Goal: Task Accomplishment & Management: Complete application form

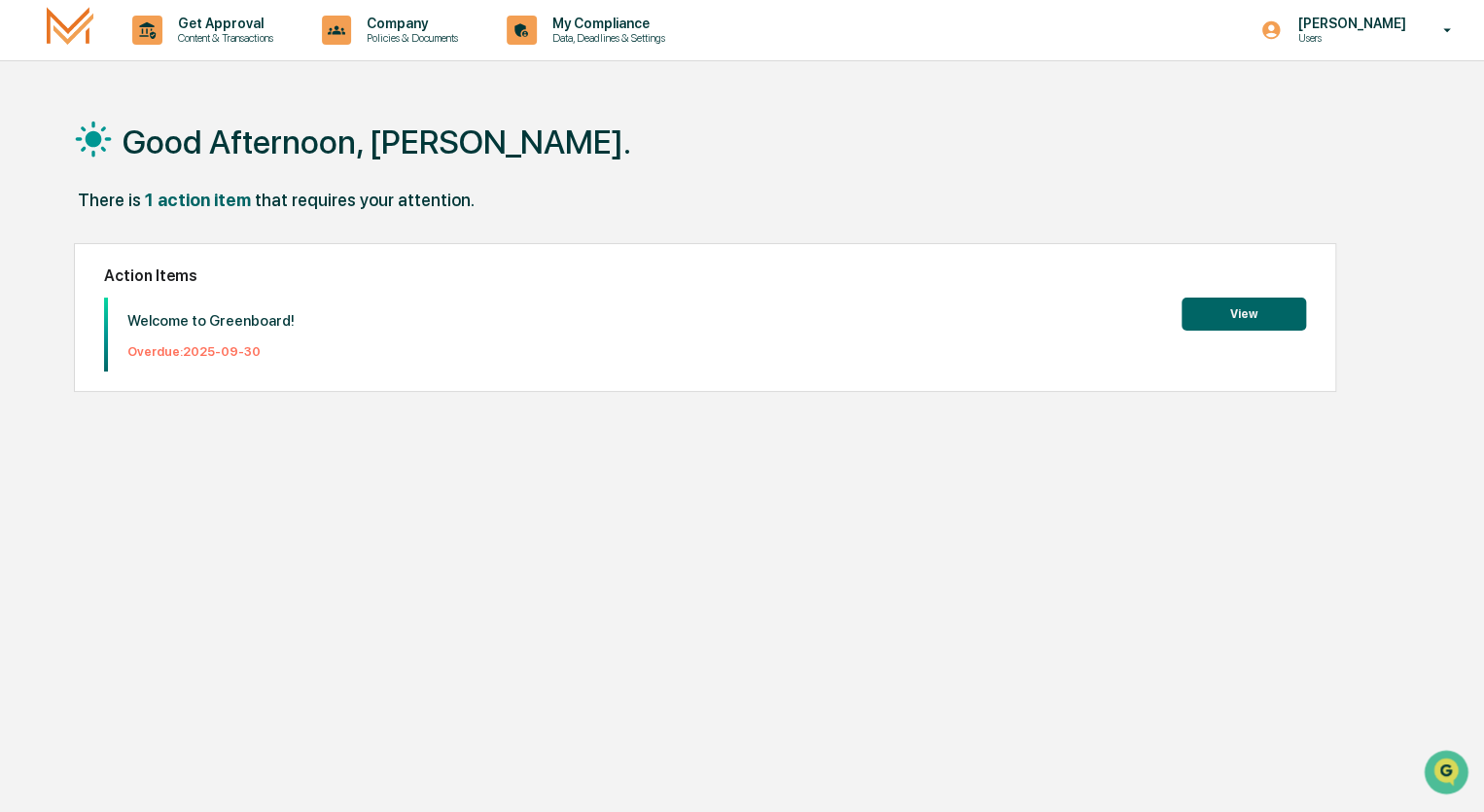
click at [1244, 319] on button "View" at bounding box center [1243, 315] width 125 height 33
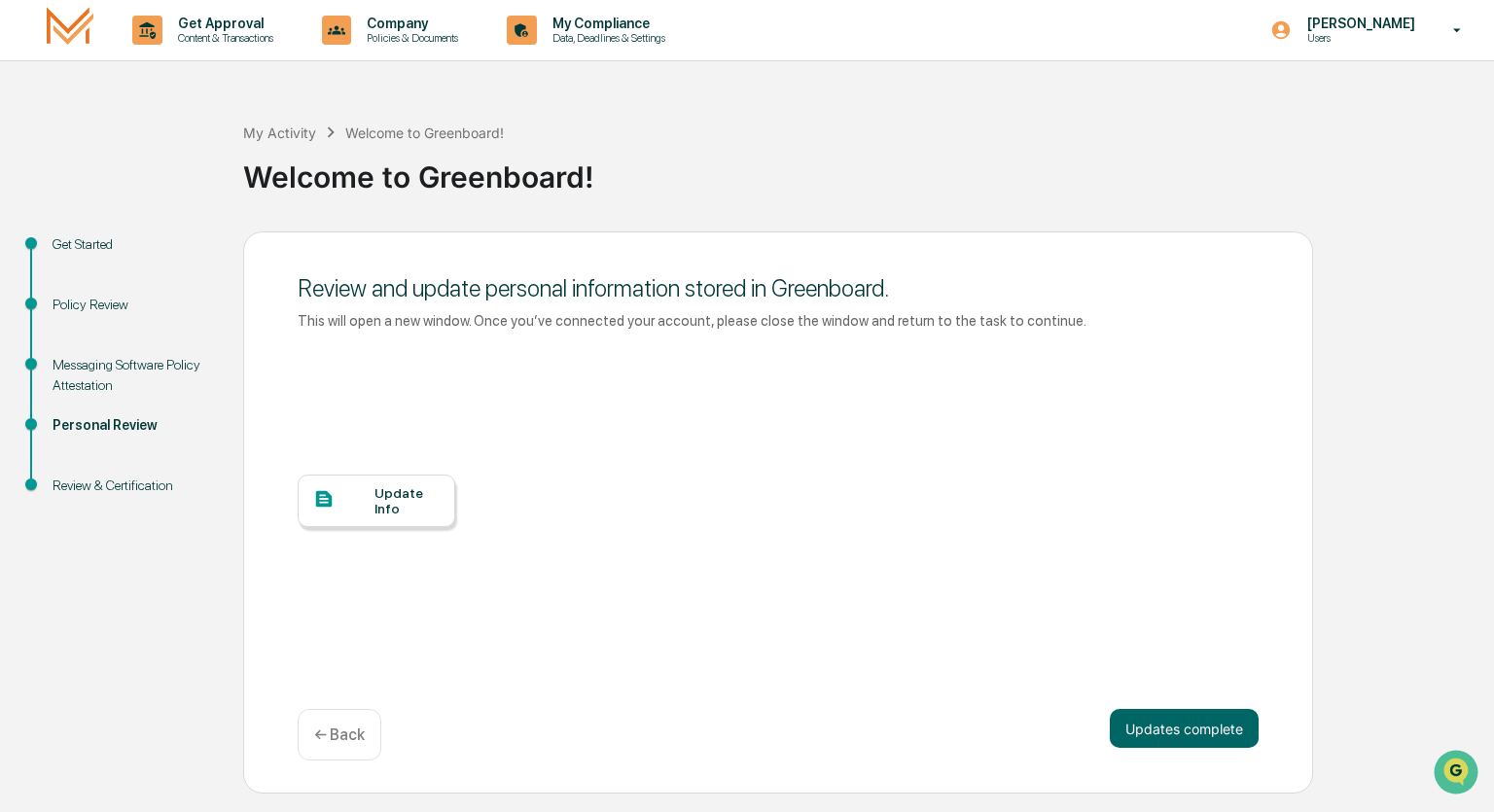
click at [408, 505] on div "Update Info" at bounding box center [407, 500] width 65 height 31
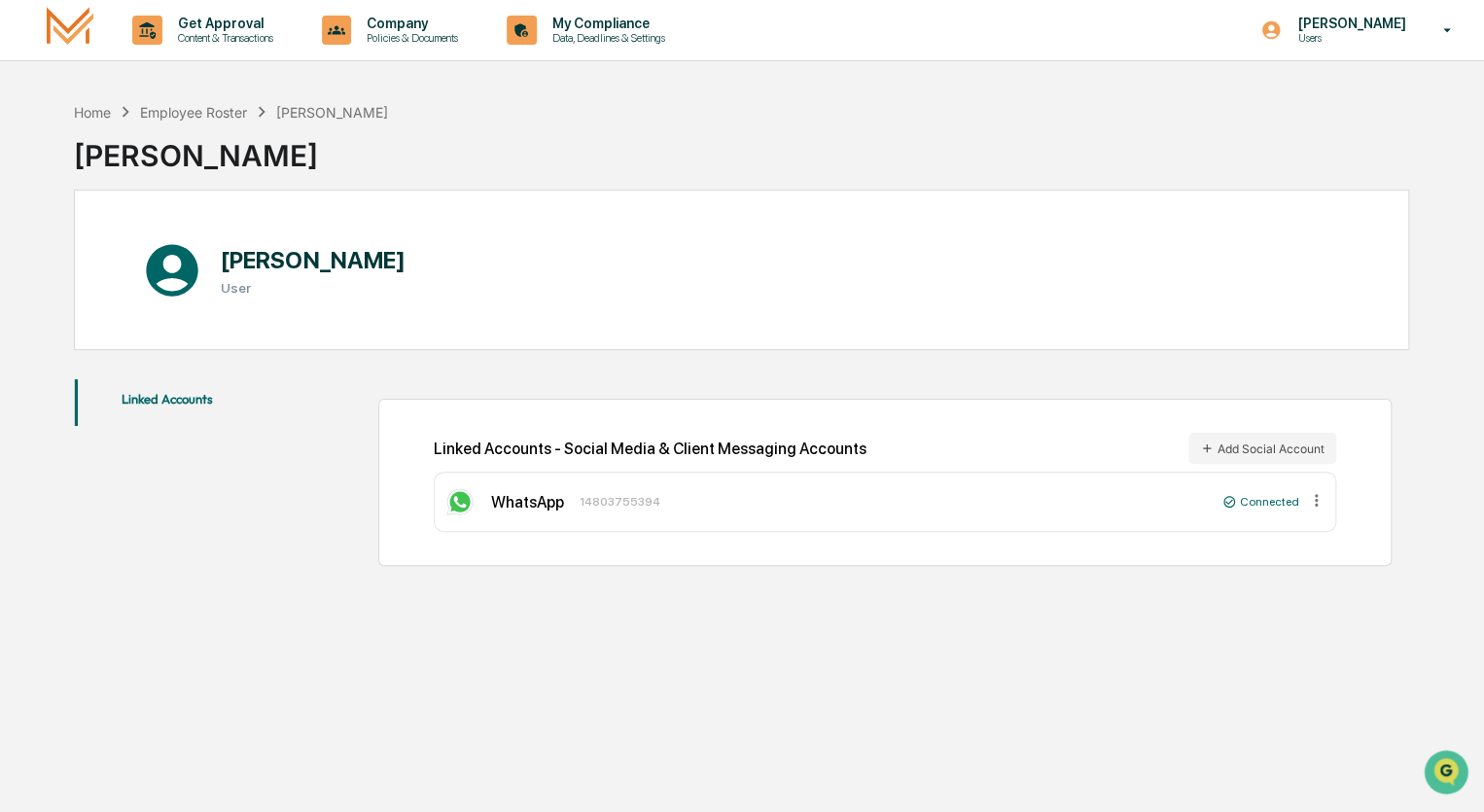
scroll to position [92, 0]
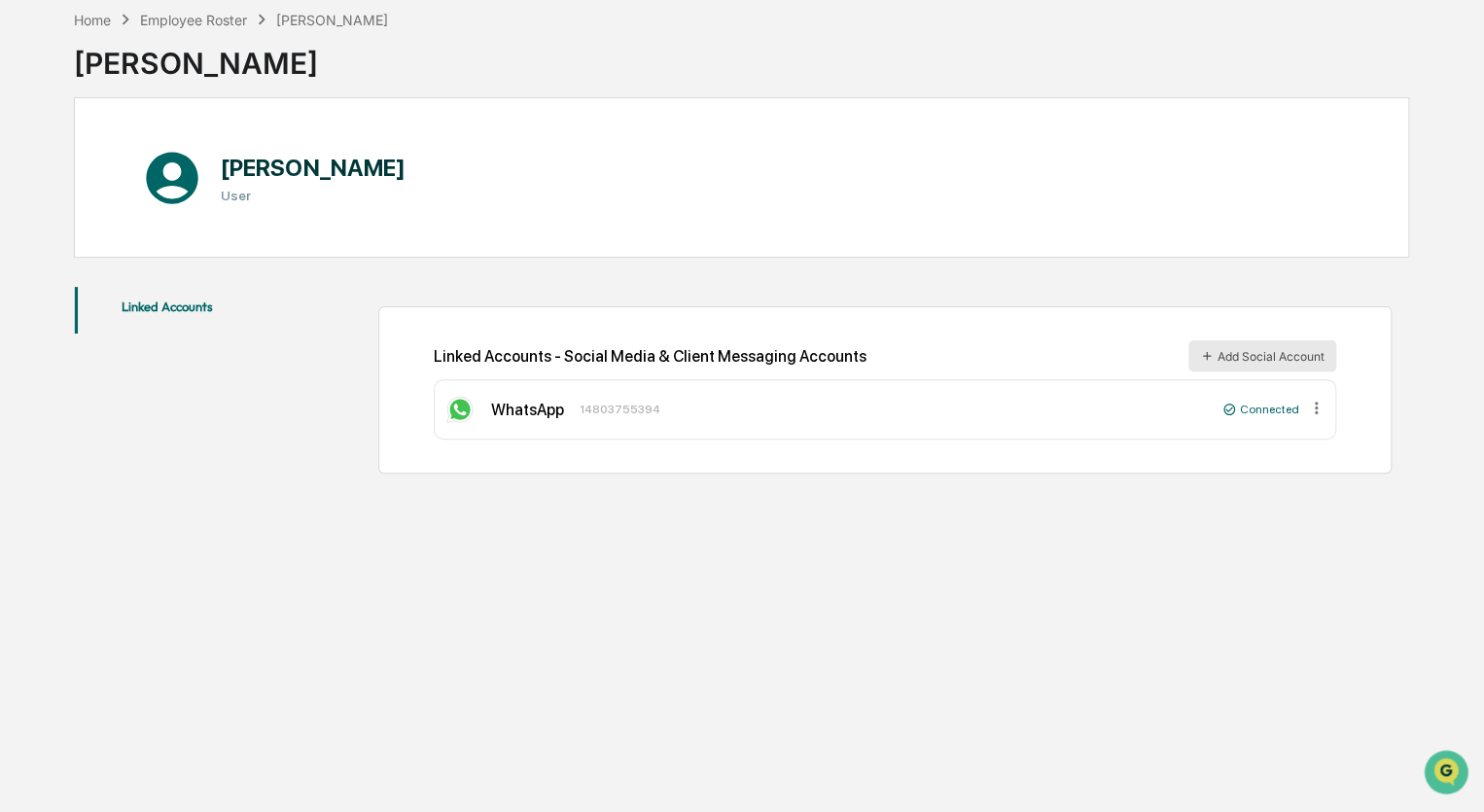
click at [1210, 355] on icon at bounding box center [1207, 356] width 14 height 14
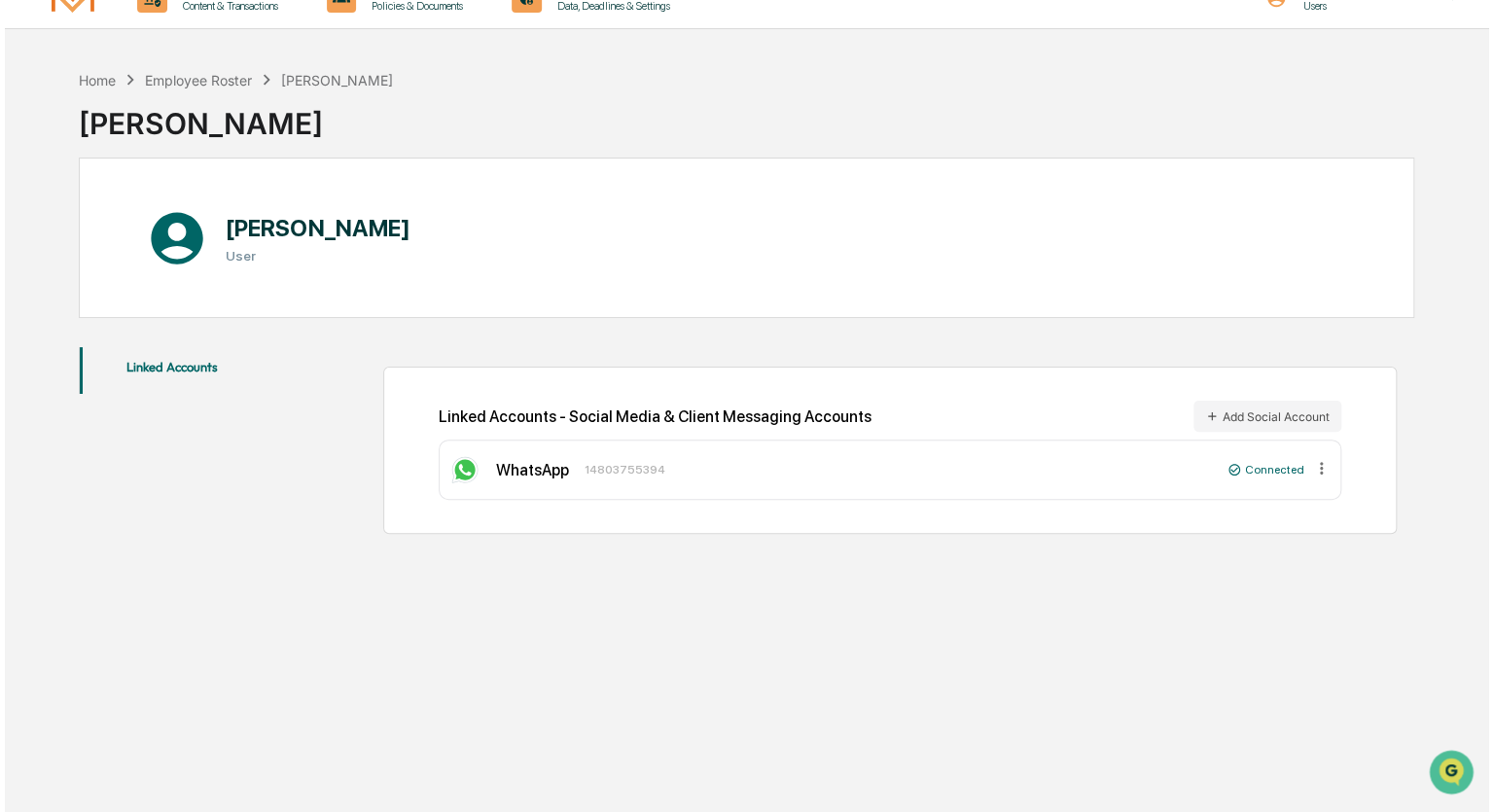
scroll to position [0, 0]
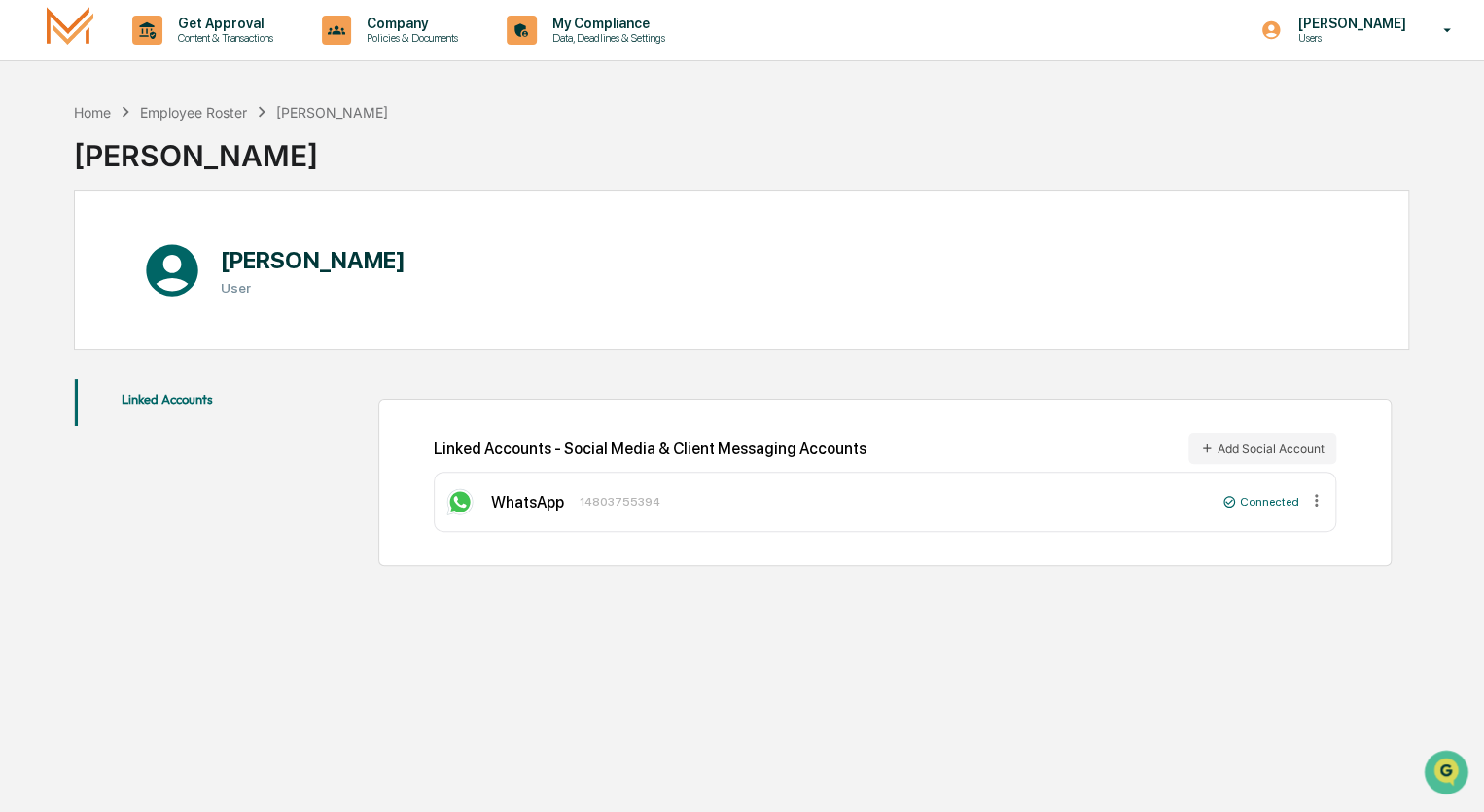
click at [184, 394] on button "Linked Accounts" at bounding box center [167, 402] width 186 height 46
click at [48, 22] on img at bounding box center [69, 29] width 46 height 45
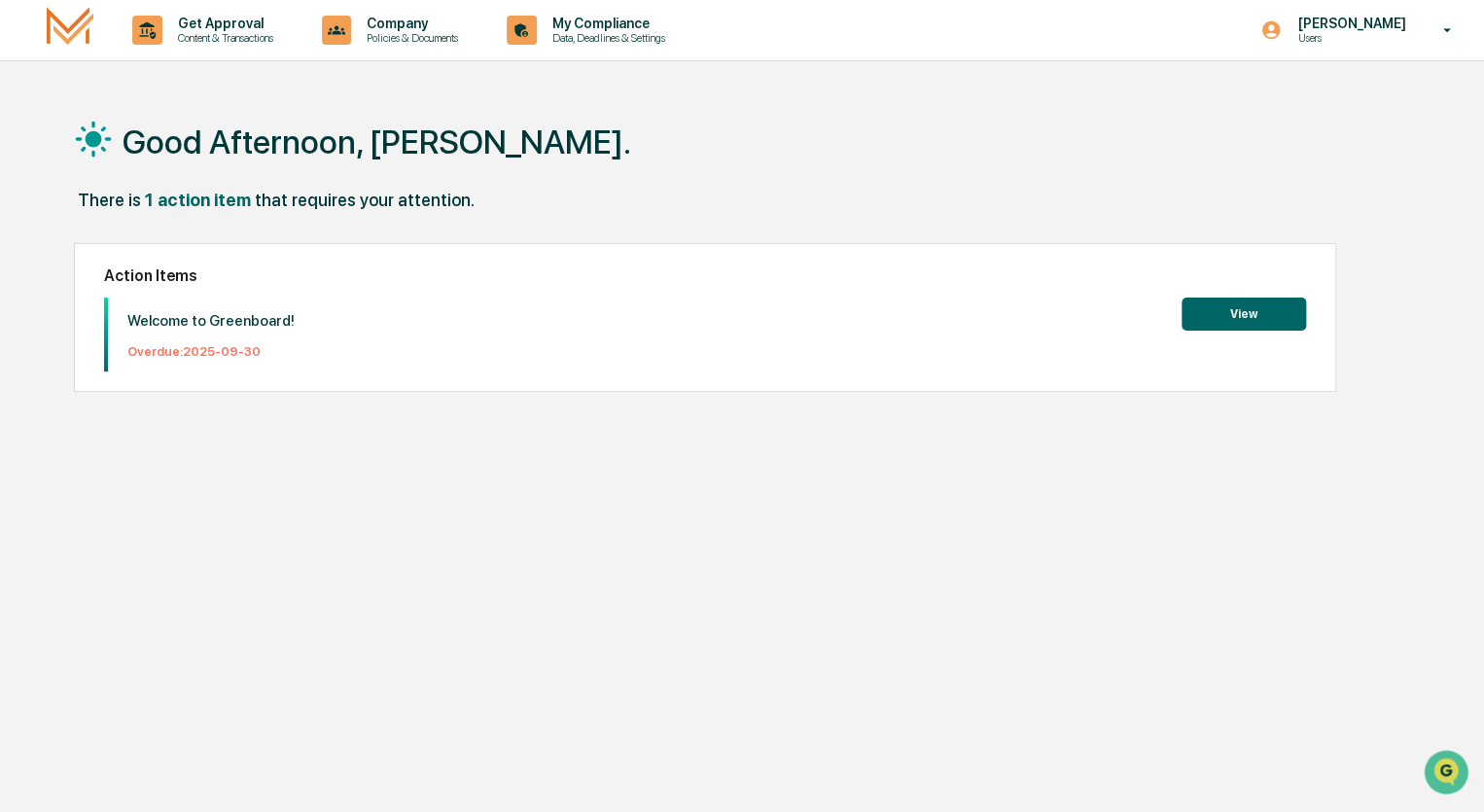
click at [1236, 310] on button "View" at bounding box center [1243, 315] width 125 height 33
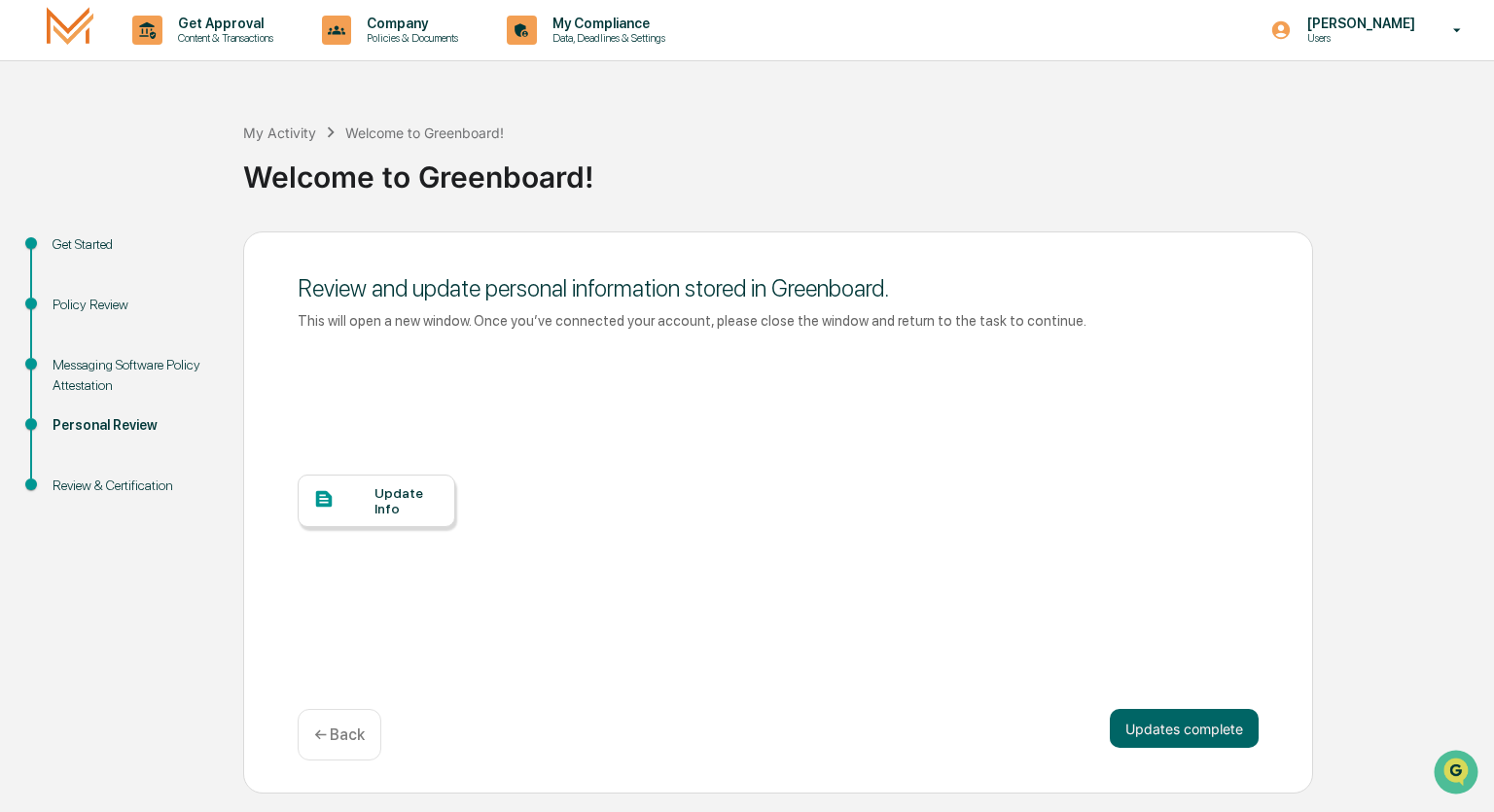
click at [397, 503] on div "Update Info" at bounding box center [407, 500] width 65 height 31
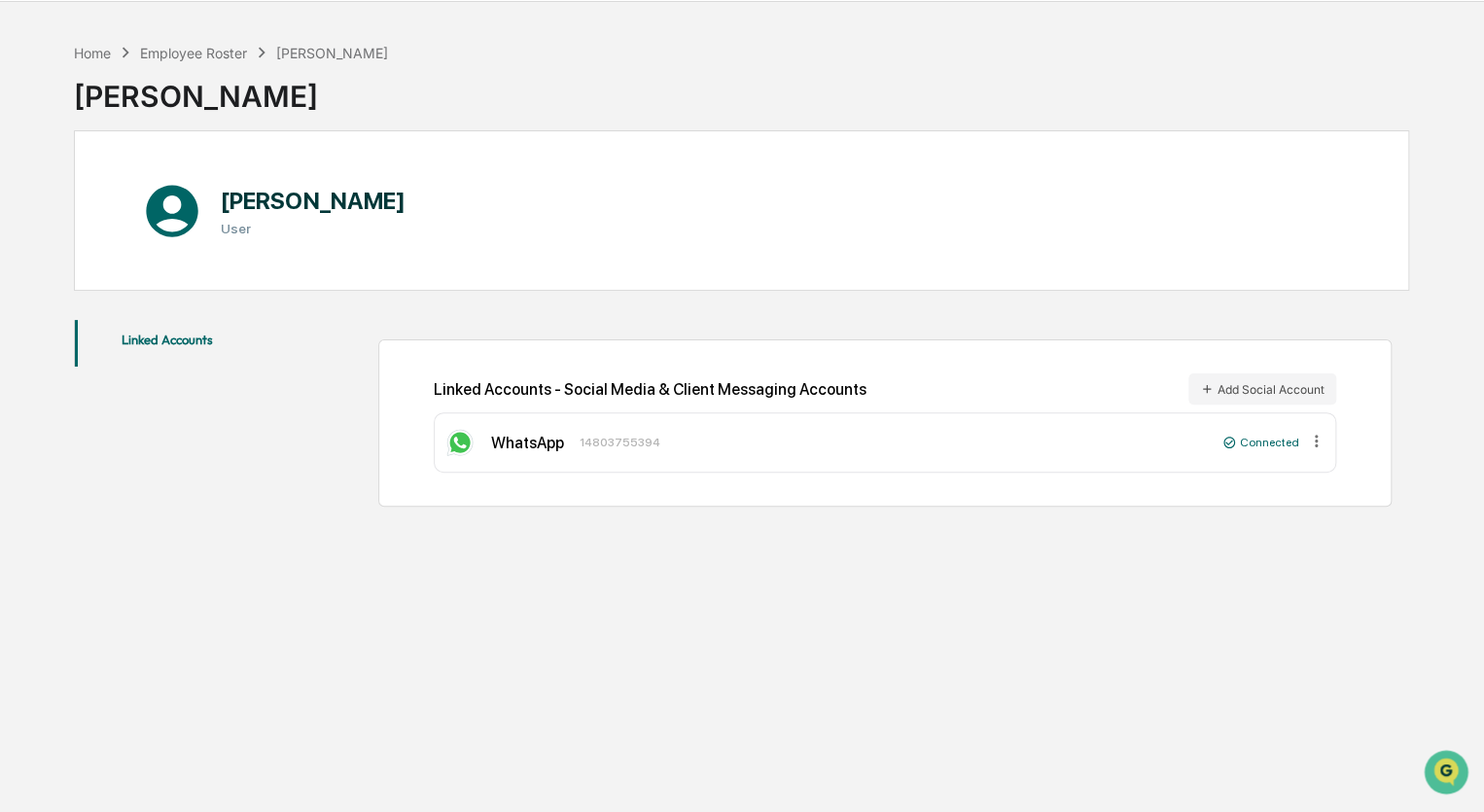
scroll to position [92, 0]
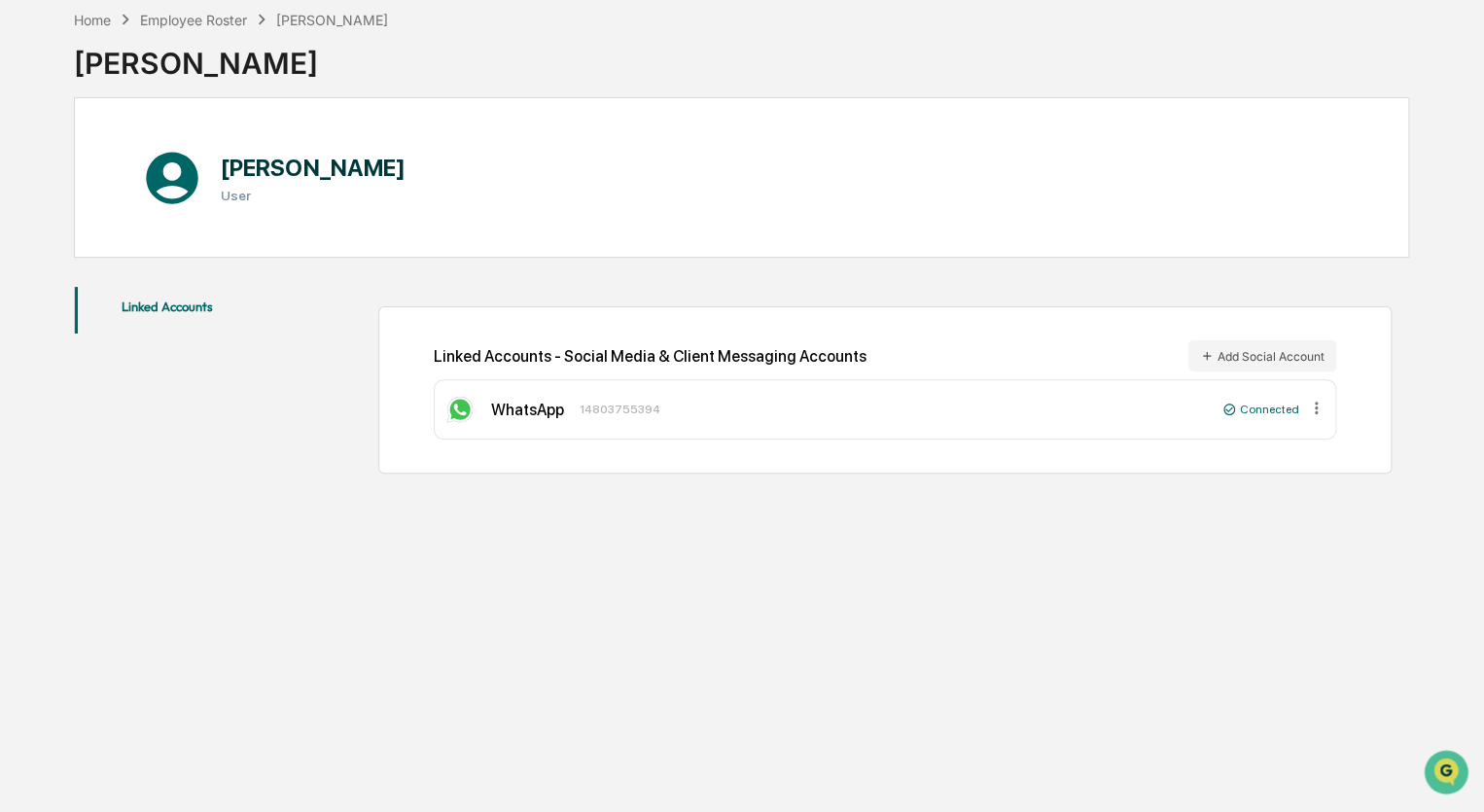
click at [1249, 417] on div "WhatsApp 14803755394 Connected" at bounding box center [885, 409] width 903 height 60
click at [1250, 405] on div "Connected" at bounding box center [1261, 409] width 77 height 14
click at [89, 21] on div "Home" at bounding box center [92, 20] width 37 height 17
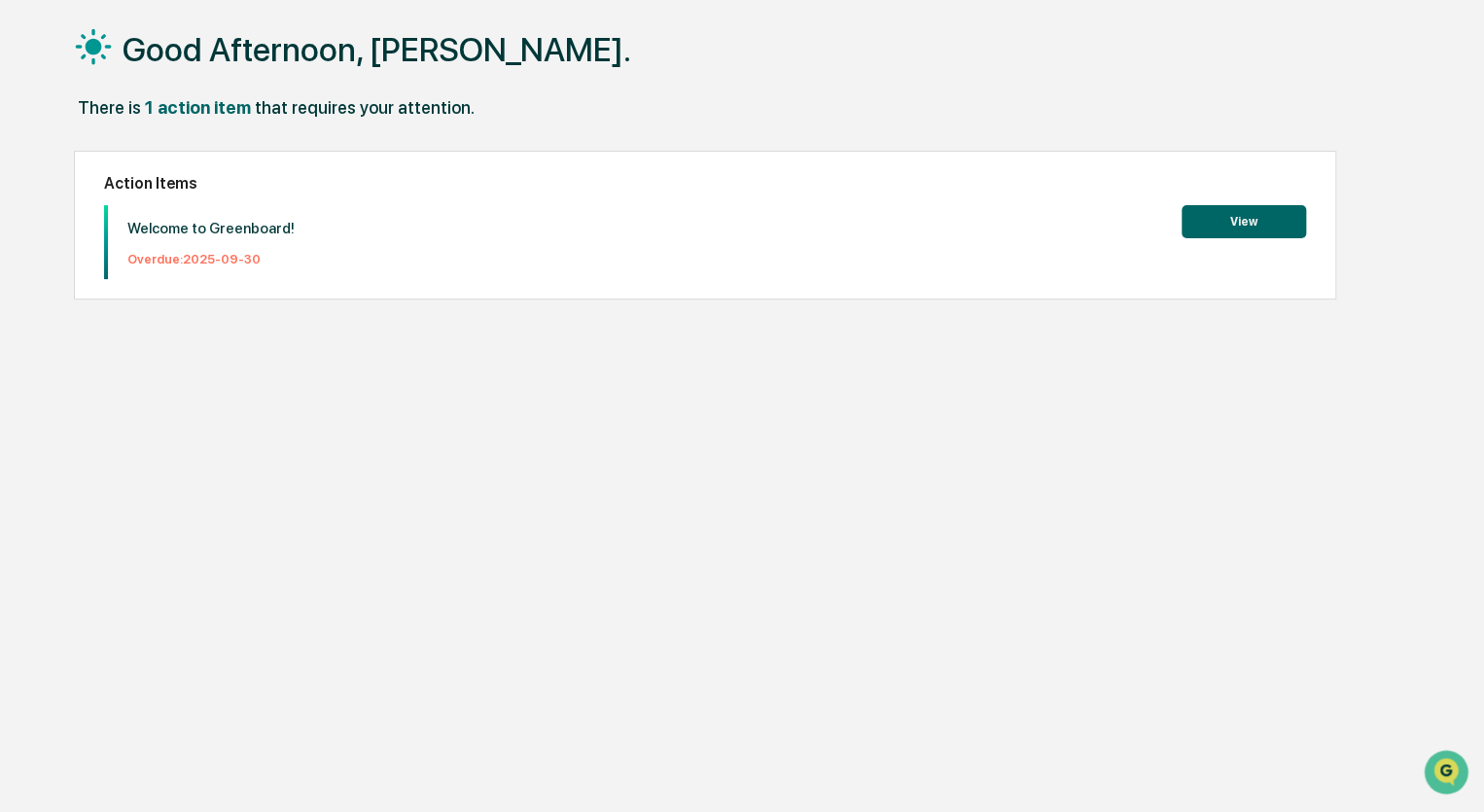
click at [143, 250] on div "Welcome to Greenboard! Overdue: 2025-09-30" at bounding box center [202, 242] width 187 height 74
click at [1224, 226] on button "View" at bounding box center [1243, 222] width 125 height 33
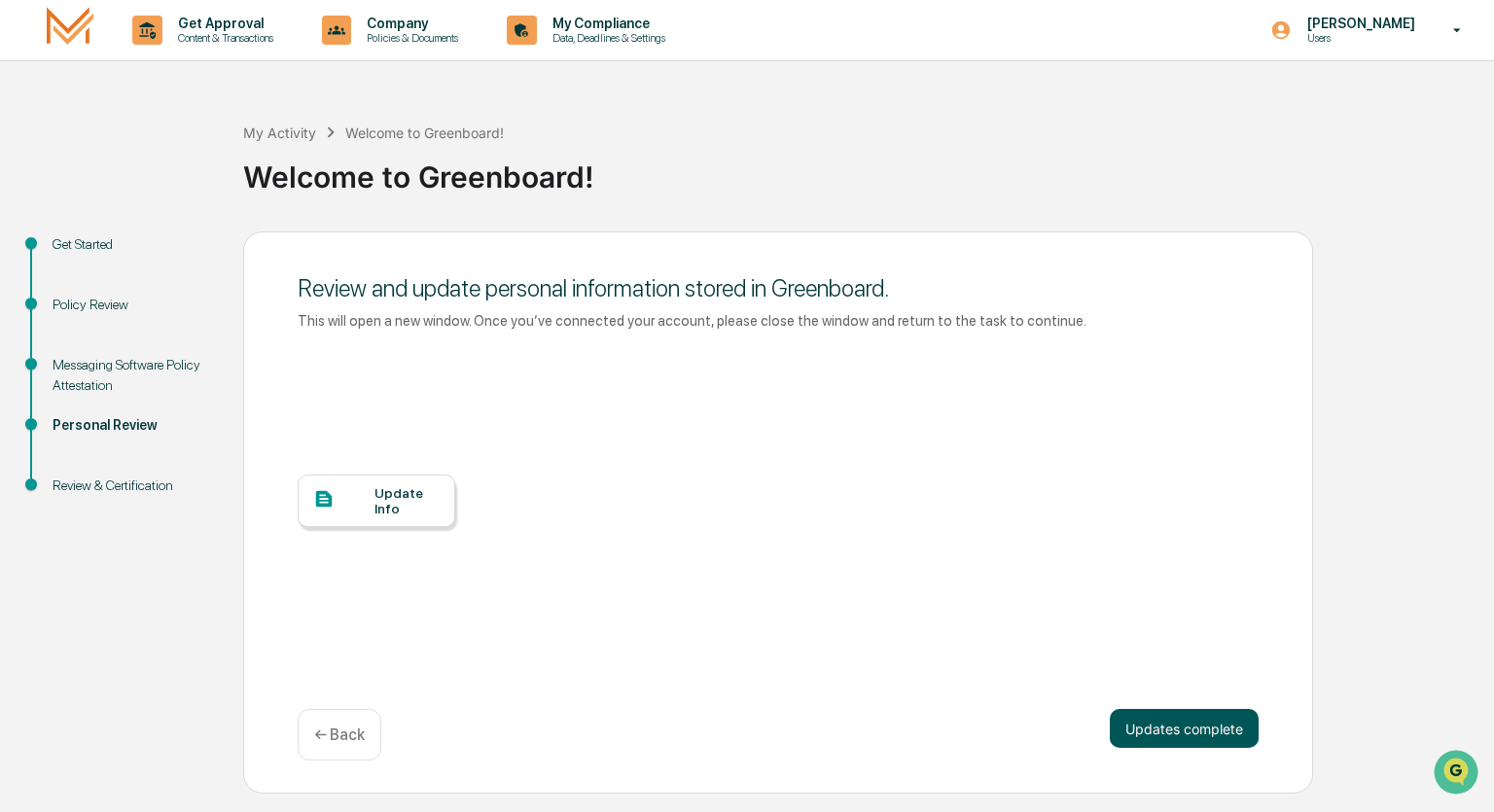
click at [1222, 730] on button "Updates complete" at bounding box center [1183, 728] width 149 height 39
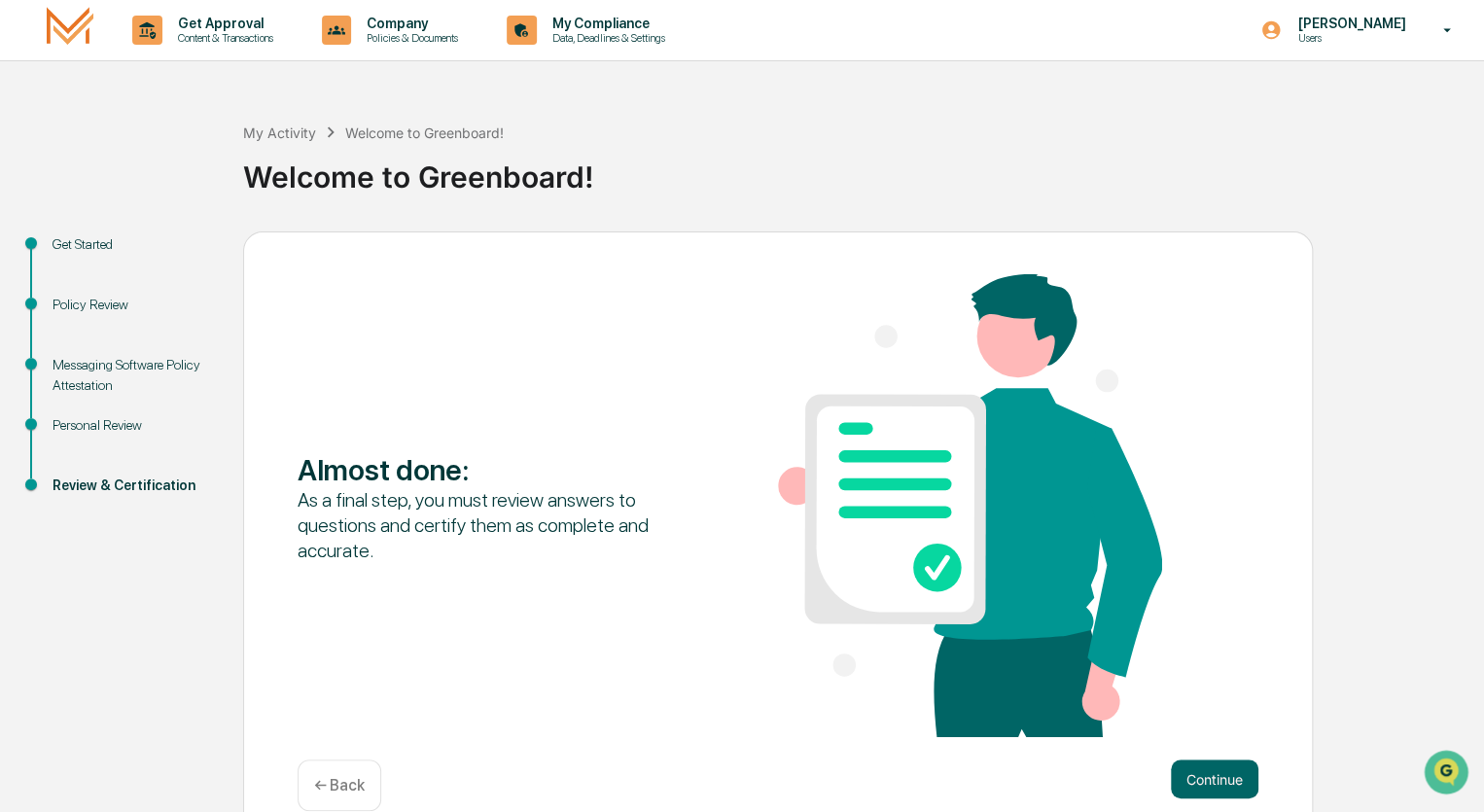
scroll to position [31, 0]
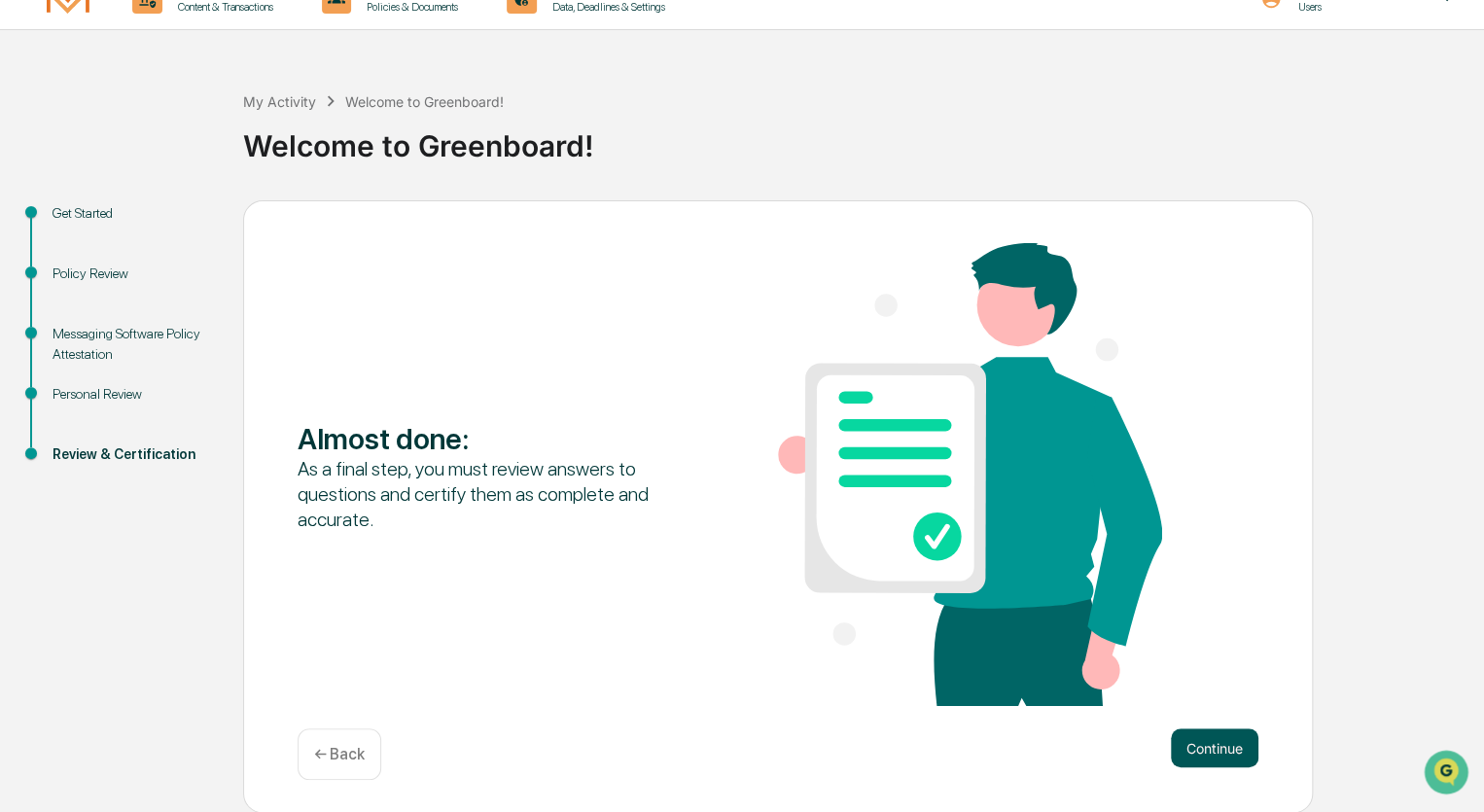
click at [1226, 754] on button "Continue" at bounding box center [1215, 748] width 88 height 39
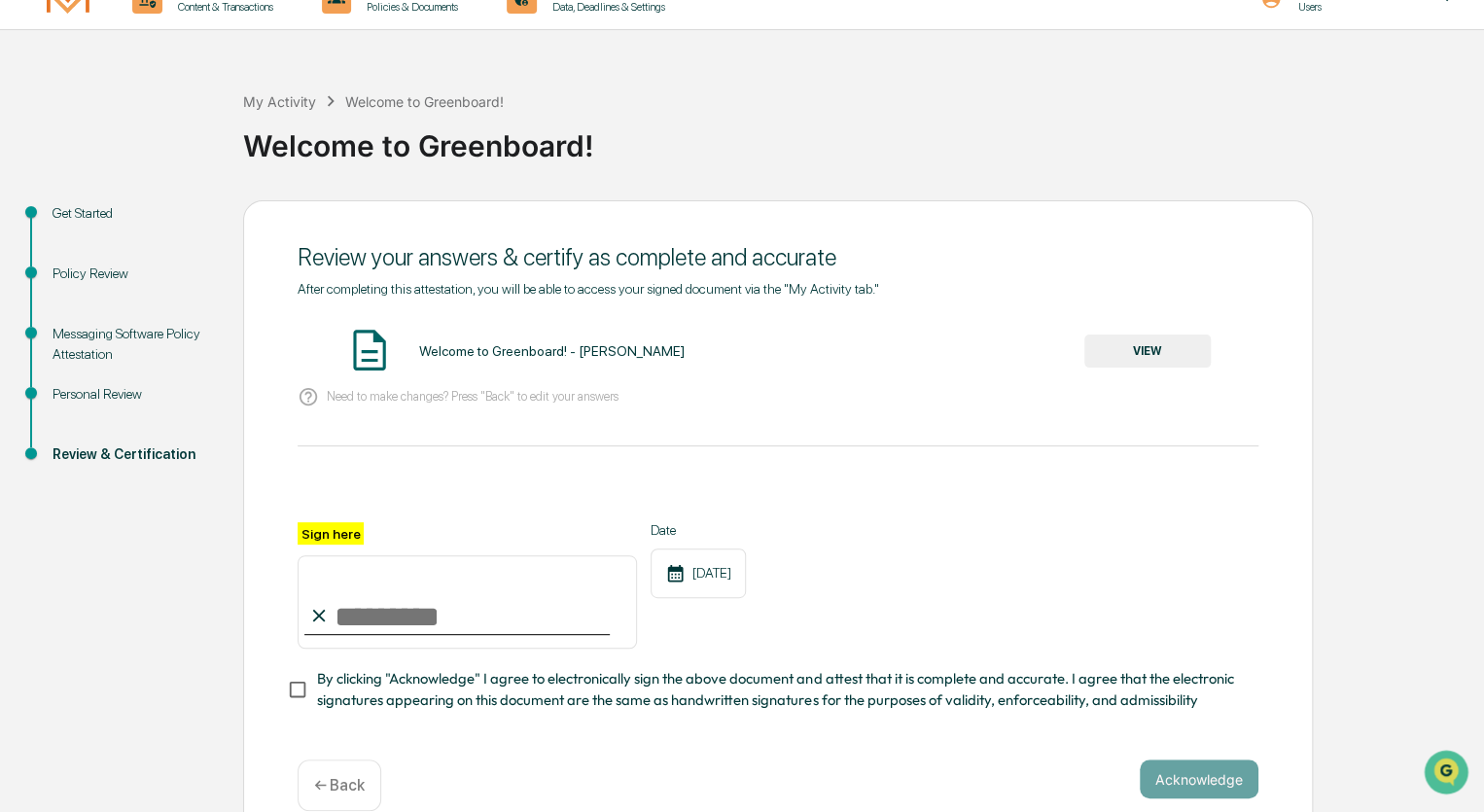
click at [482, 610] on input "Sign here" at bounding box center [467, 602] width 339 height 93
type input "**********"
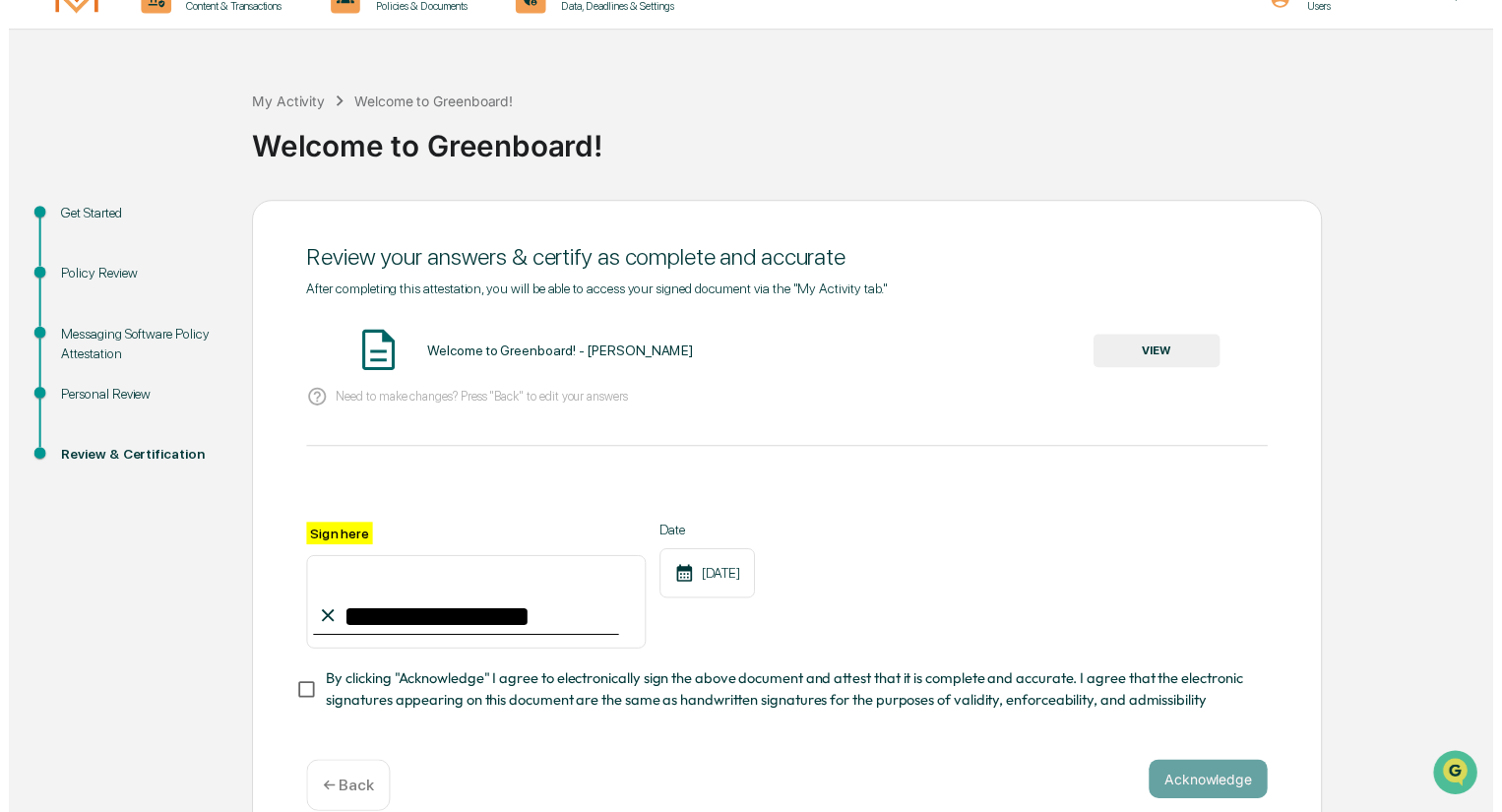
scroll to position [71, 0]
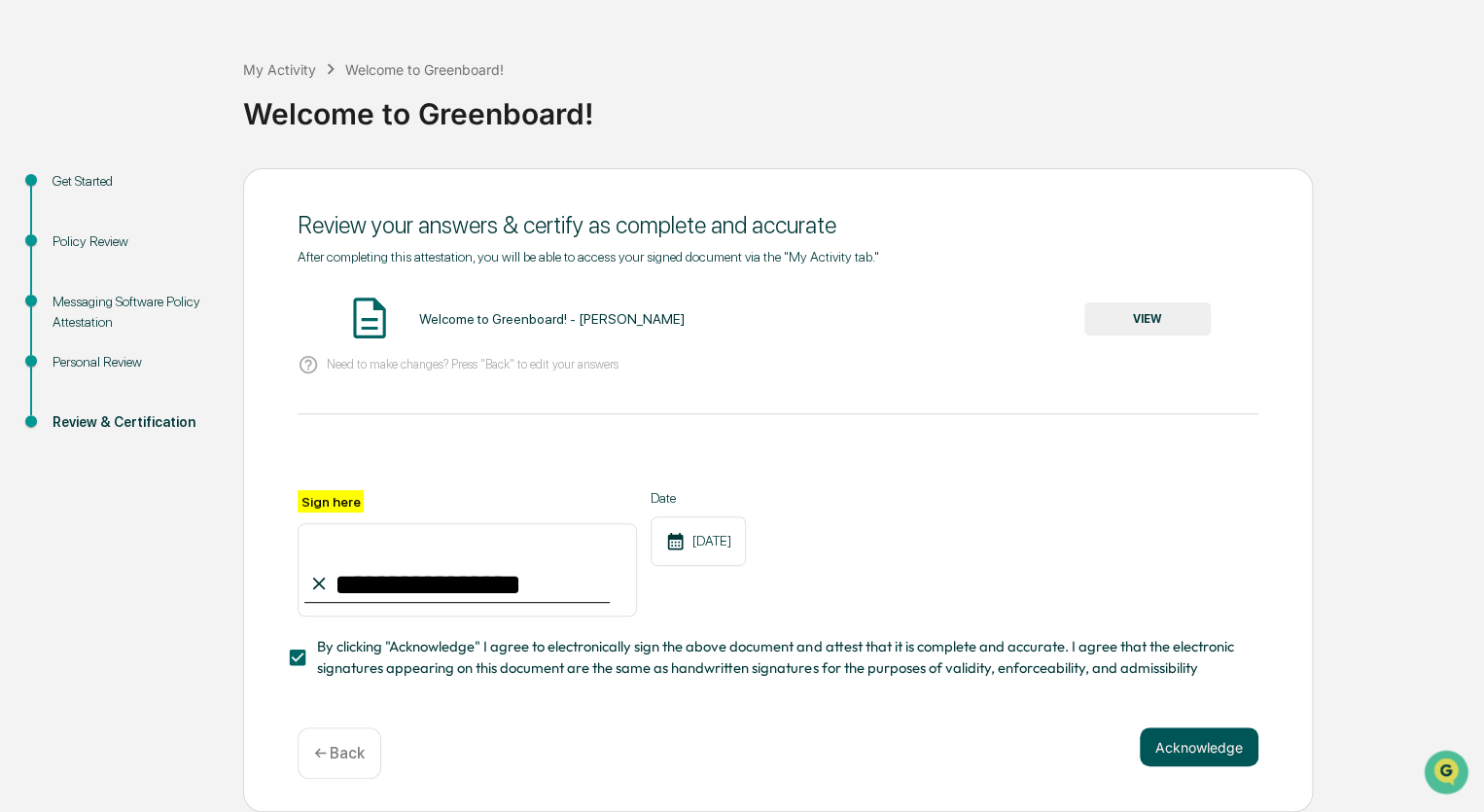
click at [1166, 749] on button "Acknowledge" at bounding box center [1199, 747] width 119 height 39
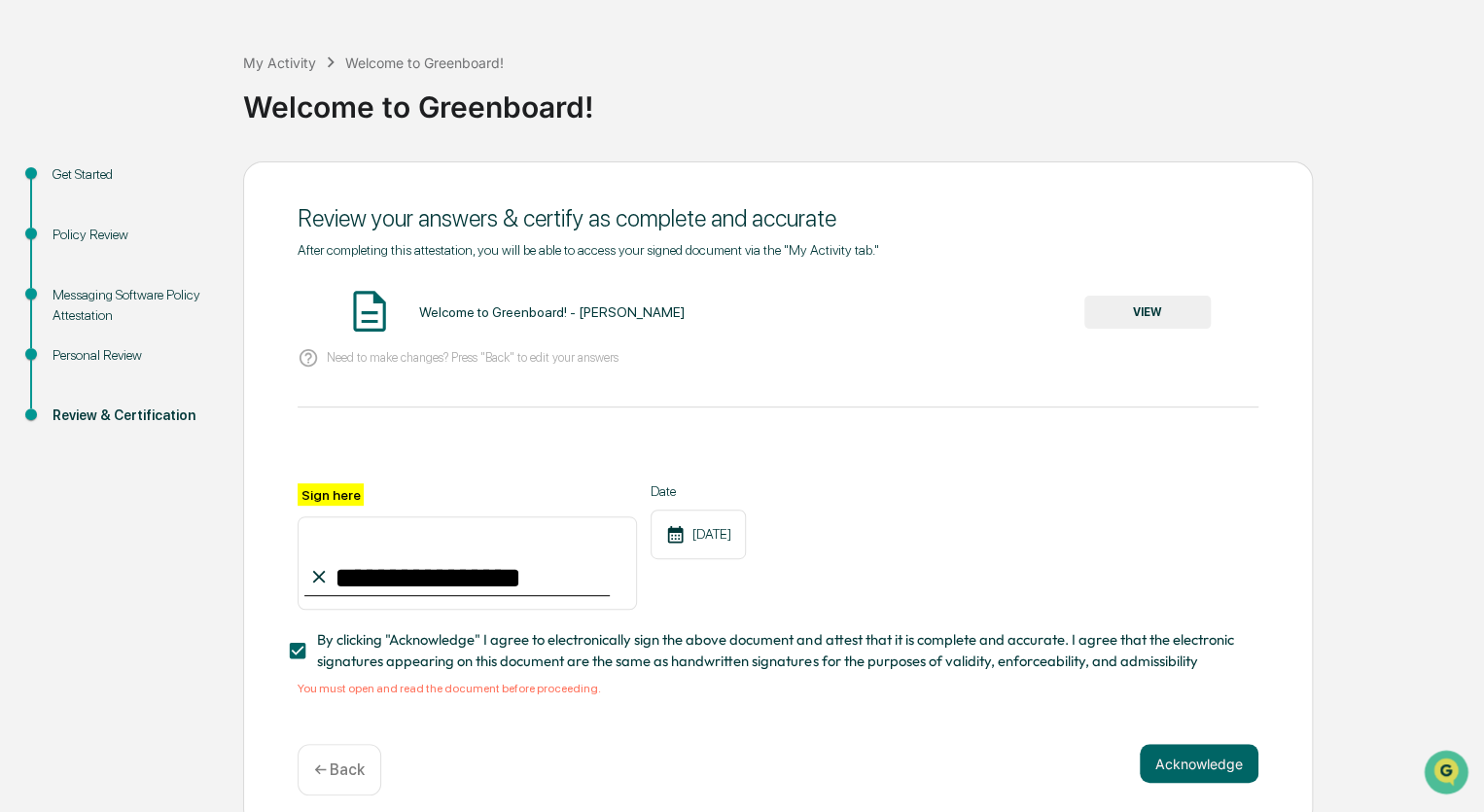
click at [1129, 312] on button "VIEW" at bounding box center [1148, 313] width 127 height 33
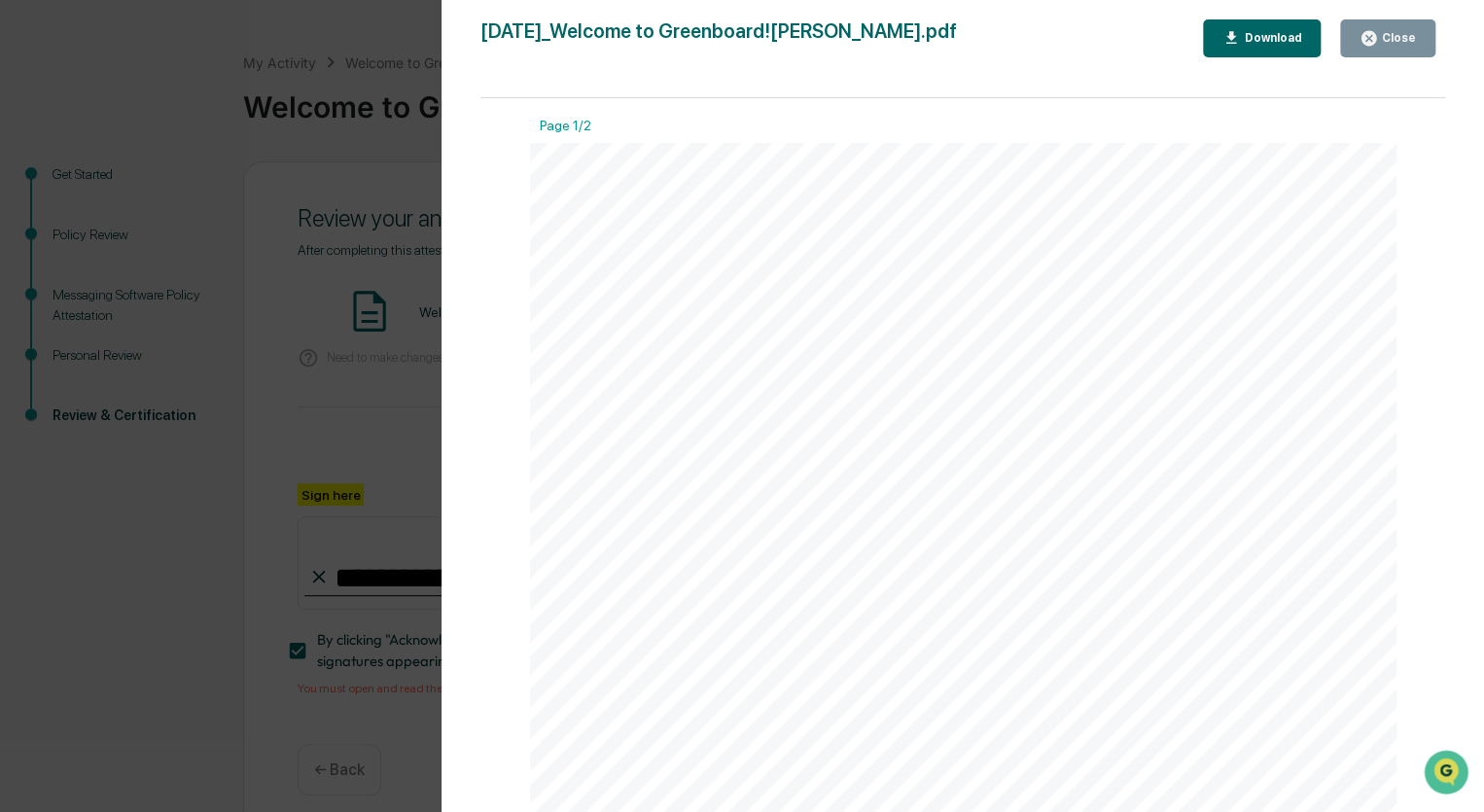
click at [1388, 43] on div "Close" at bounding box center [1396, 38] width 38 height 14
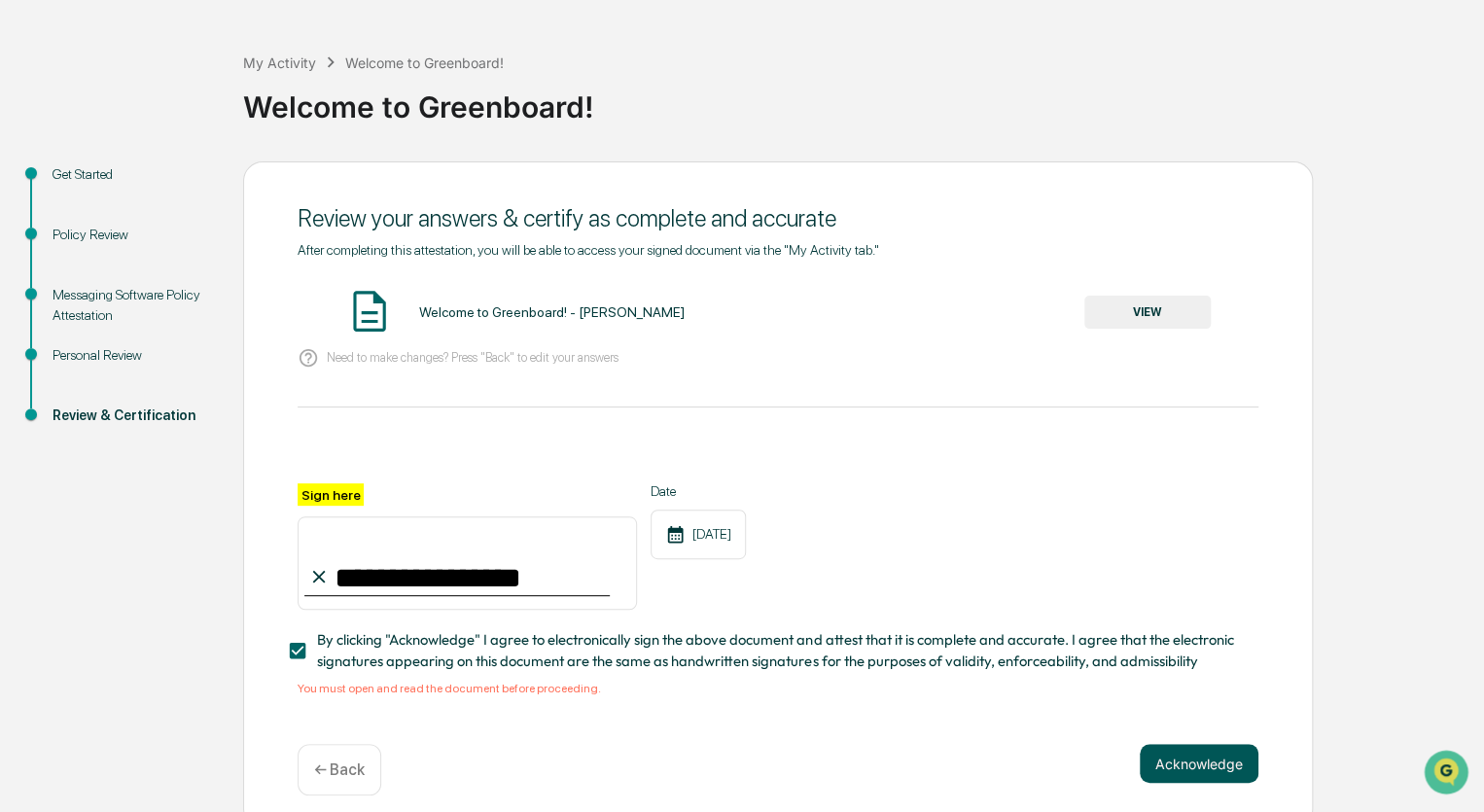
click at [1166, 774] on button "Acknowledge" at bounding box center [1199, 763] width 119 height 39
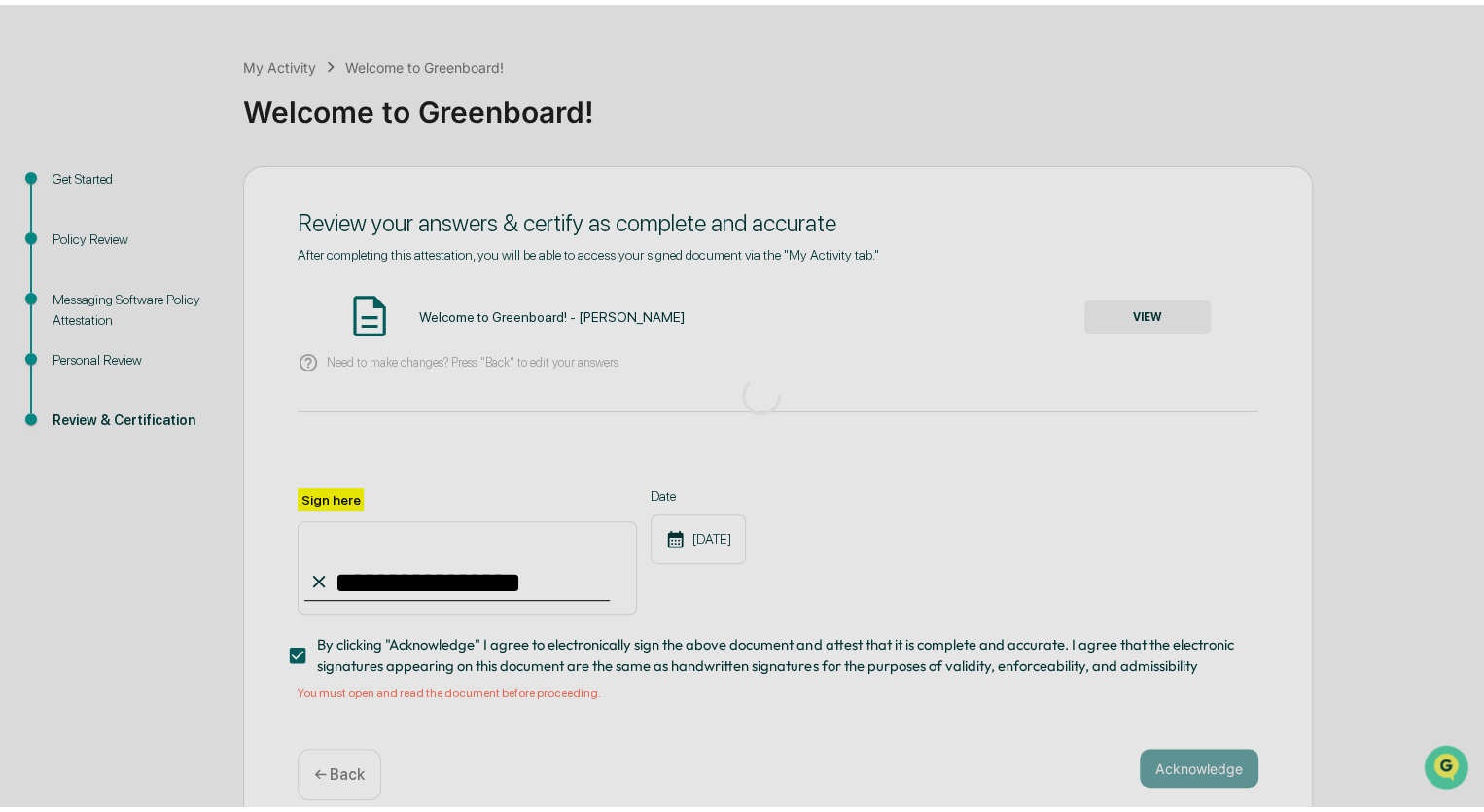
scroll to position [0, 0]
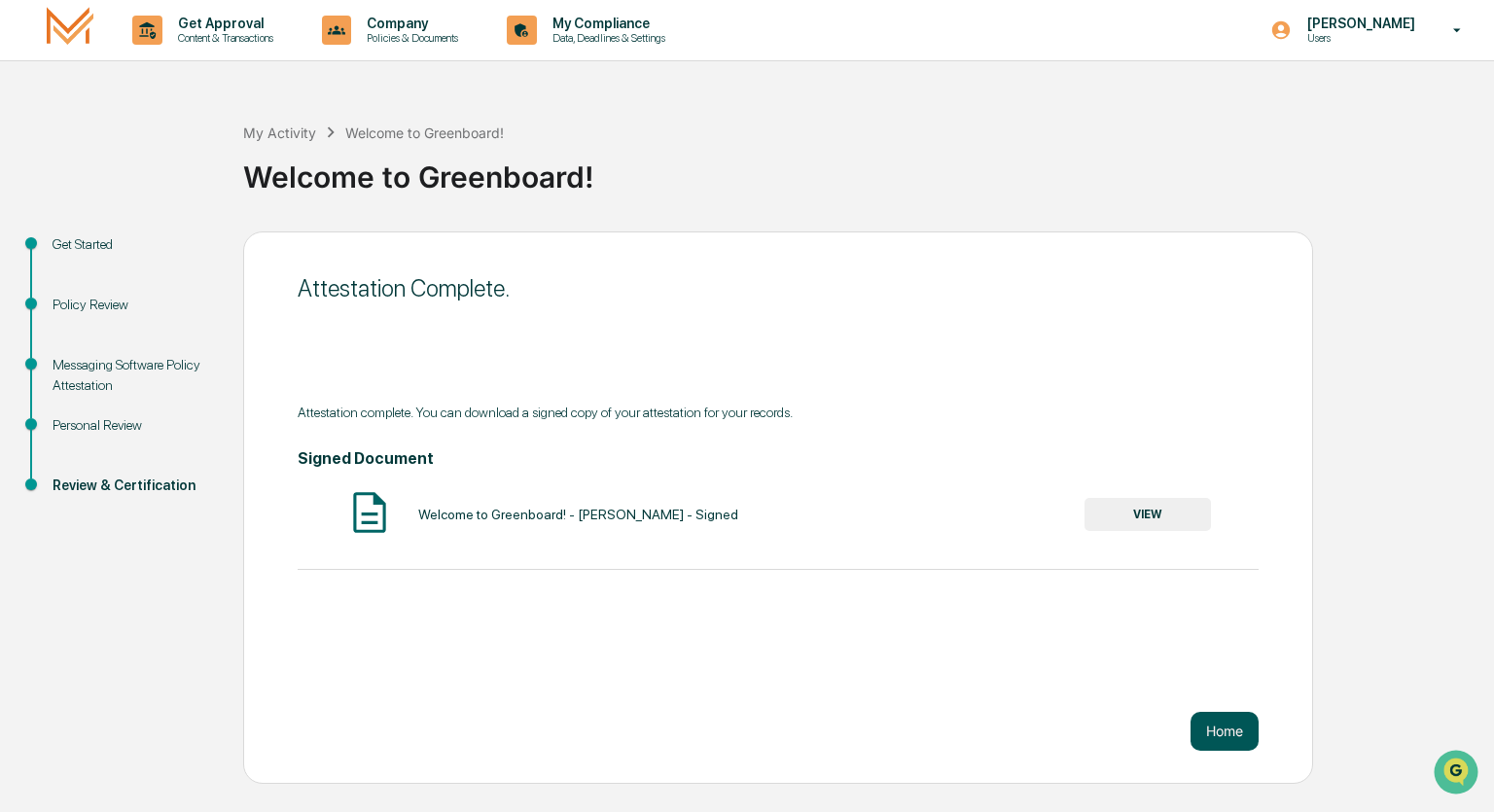
click at [1222, 726] on button "Home" at bounding box center [1224, 731] width 68 height 39
